Goal: Information Seeking & Learning: Learn about a topic

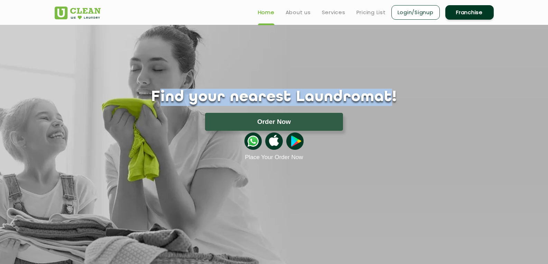
drag, startPoint x: 370, startPoint y: 95, endPoint x: 177, endPoint y: 86, distance: 193.0
click at [177, 86] on div "Find your nearest Laundromat! Please select the location Order Now Place Your O…" at bounding box center [273, 93] width 449 height 136
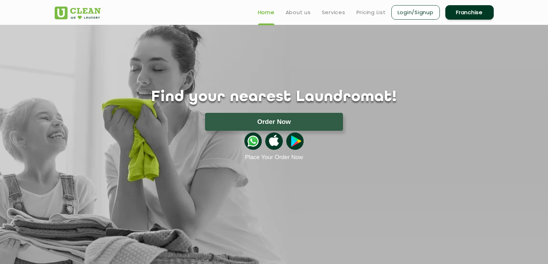
click at [162, 120] on div "Order Now" at bounding box center [273, 122] width 459 height 18
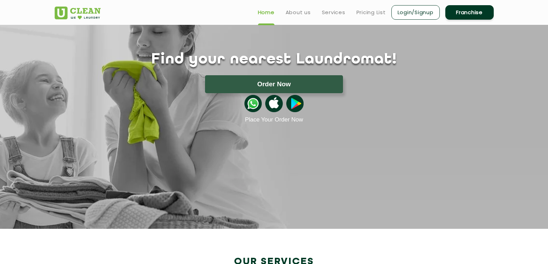
scroll to position [35, 0]
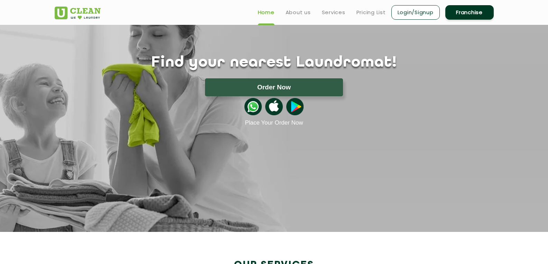
click at [169, 188] on section "Find your nearest Laundromat! Please select the location Order Now Place Your O…" at bounding box center [274, 111] width 548 height 242
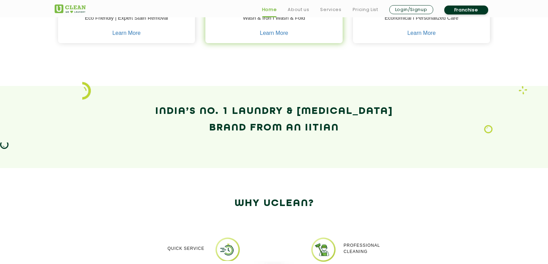
scroll to position [415, 0]
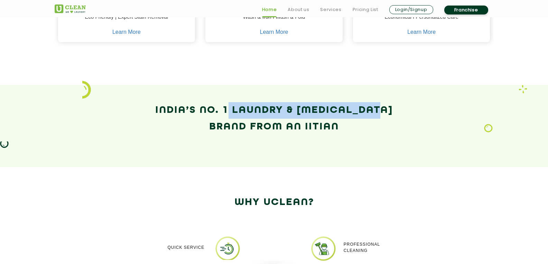
drag, startPoint x: 389, startPoint y: 109, endPoint x: 231, endPoint y: 89, distance: 159.2
click at [231, 89] on section "India’s No. 1 Laundry & [MEDICAL_DATA] Brand from an IITian" at bounding box center [274, 126] width 548 height 82
drag, startPoint x: 205, startPoint y: 128, endPoint x: 355, endPoint y: 141, distance: 150.4
click at [355, 141] on div "India’s No. 1 Laundry & [MEDICAL_DATA] Brand from an IITian" at bounding box center [273, 126] width 449 height 48
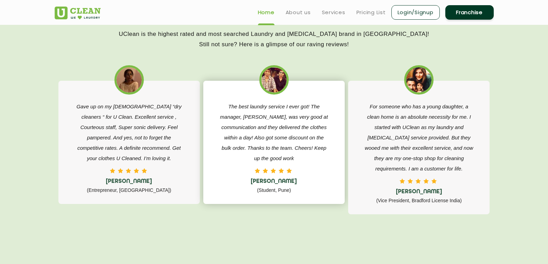
scroll to position [1071, 0]
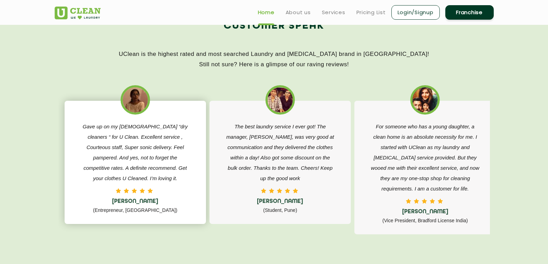
drag, startPoint x: 72, startPoint y: 127, endPoint x: 103, endPoint y: 128, distance: 30.8
click at [103, 128] on div "Gave up on my [DEMOGRAPHIC_DATA] “dry cleaners “ for U Clean. Excellent service…" at bounding box center [135, 169] width 124 height 94
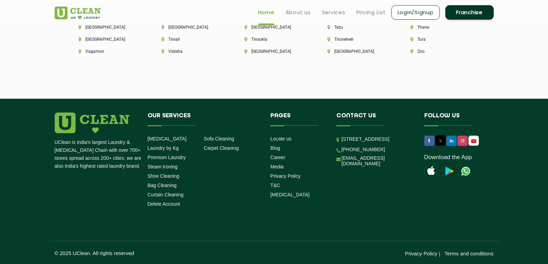
scroll to position [1937, 0]
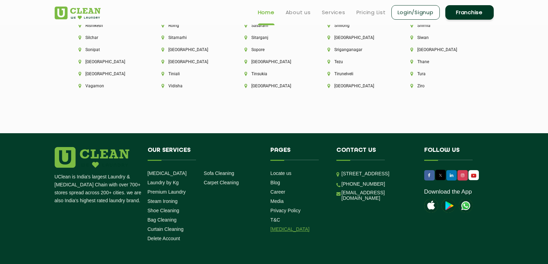
click at [284, 230] on link "[MEDICAL_DATA]" at bounding box center [289, 230] width 39 height 6
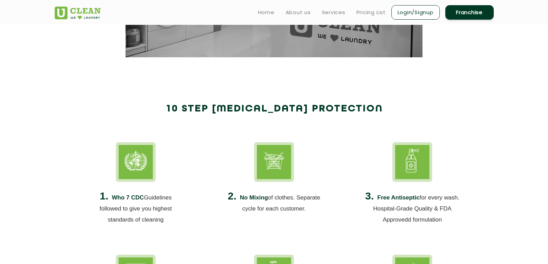
scroll to position [207, 0]
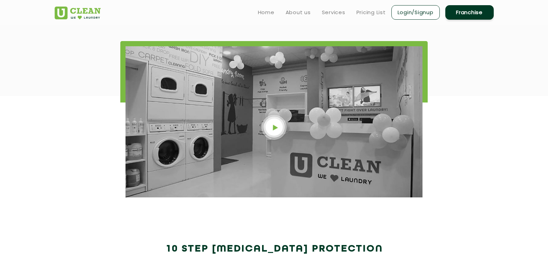
scroll to position [234, 0]
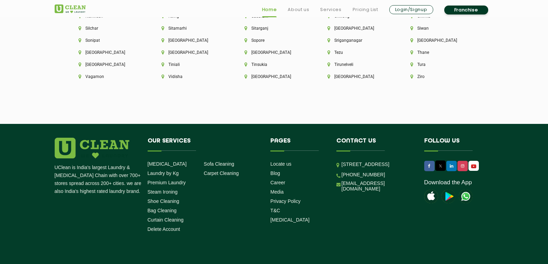
scroll to position [1972, 0]
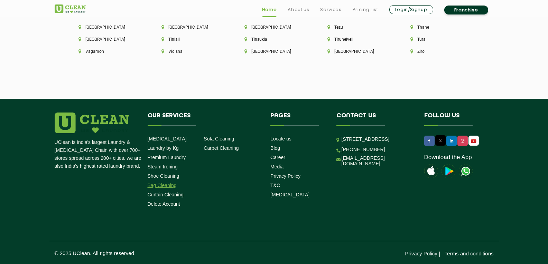
click at [168, 187] on link "Bag Cleaning" at bounding box center [161, 186] width 29 height 6
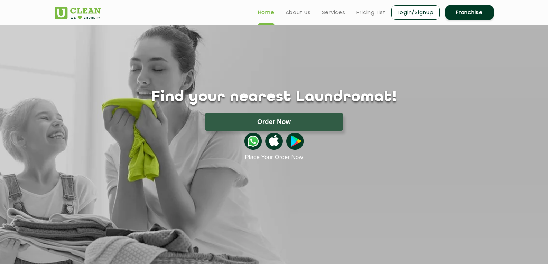
scroll to position [992, 0]
